Goal: Task Accomplishment & Management: Use online tool/utility

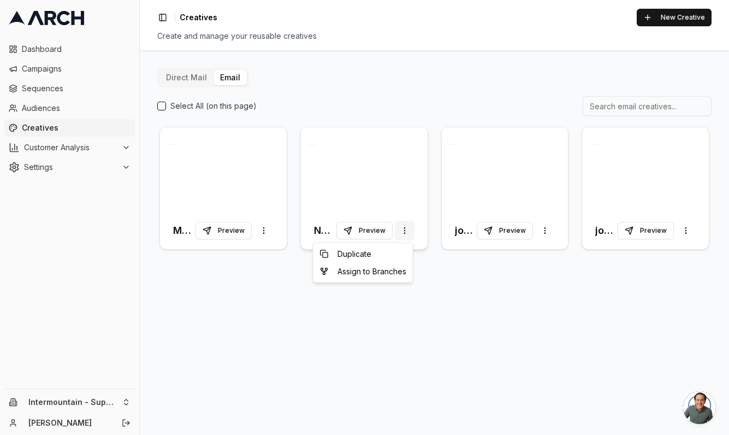
click at [403, 231] on html "Dashboard Campaigns Sequences Audiences Creatives Customer Analysis Settings In…" at bounding box center [364, 217] width 729 height 435
click at [380, 182] on html "Dashboard Campaigns Sequences Audiences Creatives Customer Analysis Settings In…" at bounding box center [364, 217] width 729 height 435
click at [380, 182] on div at bounding box center [364, 169] width 127 height 85
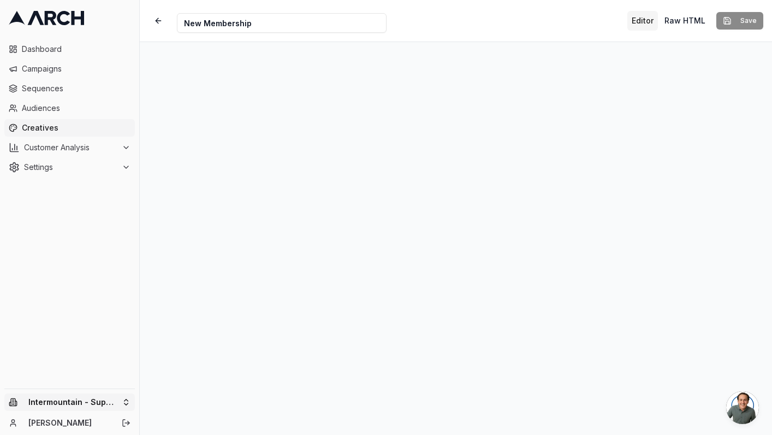
click at [99, 401] on html "Dashboard Campaigns Sequences Audiences Creatives Customer Analysis Settings In…" at bounding box center [386, 217] width 772 height 435
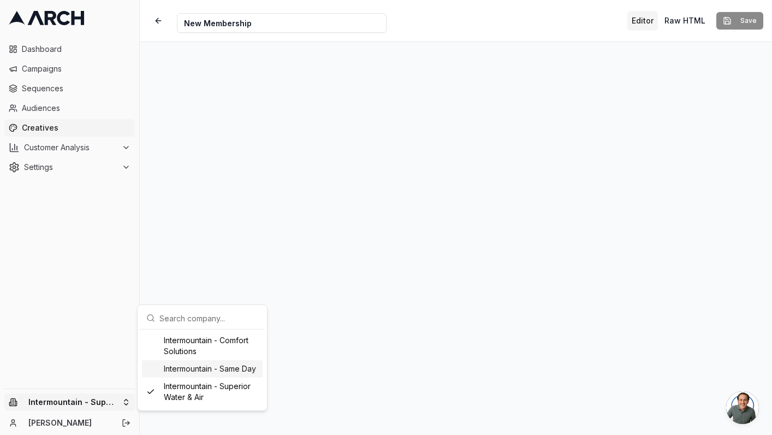
click at [198, 366] on div "Intermountain - Same Day" at bounding box center [202, 368] width 121 height 17
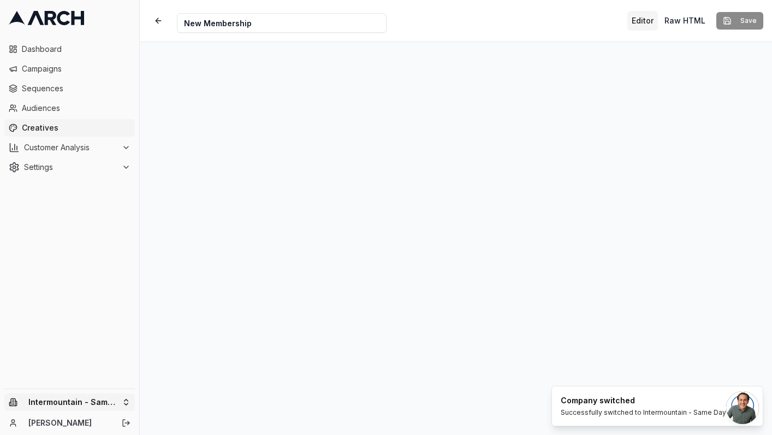
click at [102, 407] on html "Dashboard Campaigns Sequences Audiences Creatives Customer Analysis Settings In…" at bounding box center [386, 217] width 772 height 435
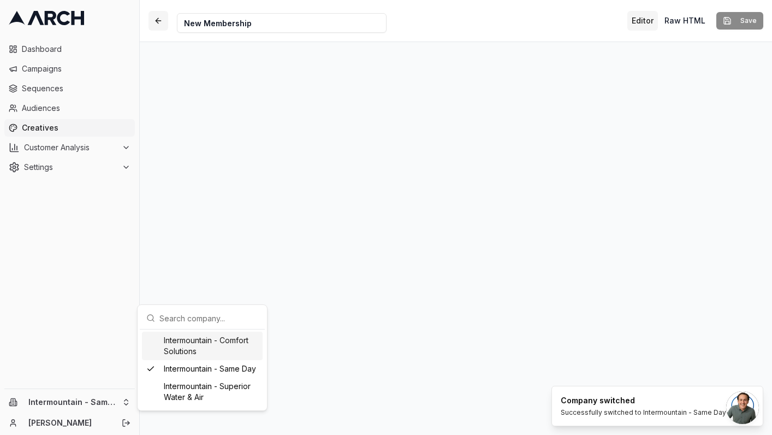
click at [156, 26] on html "Dashboard Campaigns Sequences Audiences Creatives Customer Analysis Settings In…" at bounding box center [386, 217] width 772 height 435
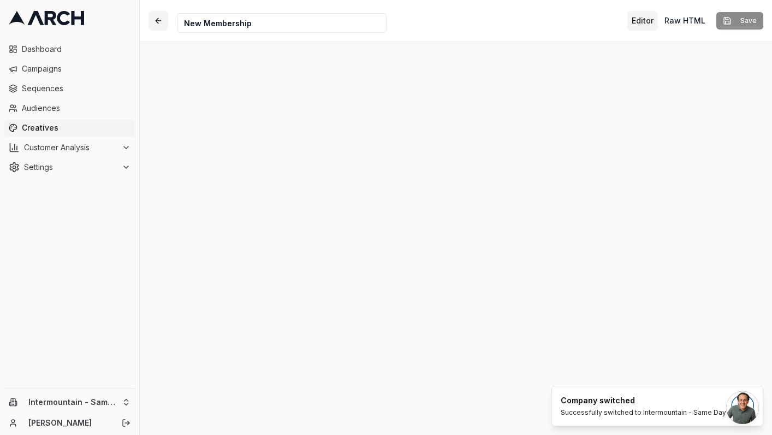
click at [156, 21] on button "button" at bounding box center [159, 21] width 20 height 20
click at [161, 21] on button "button" at bounding box center [159, 21] width 20 height 20
